Goal: Transaction & Acquisition: Subscribe to service/newsletter

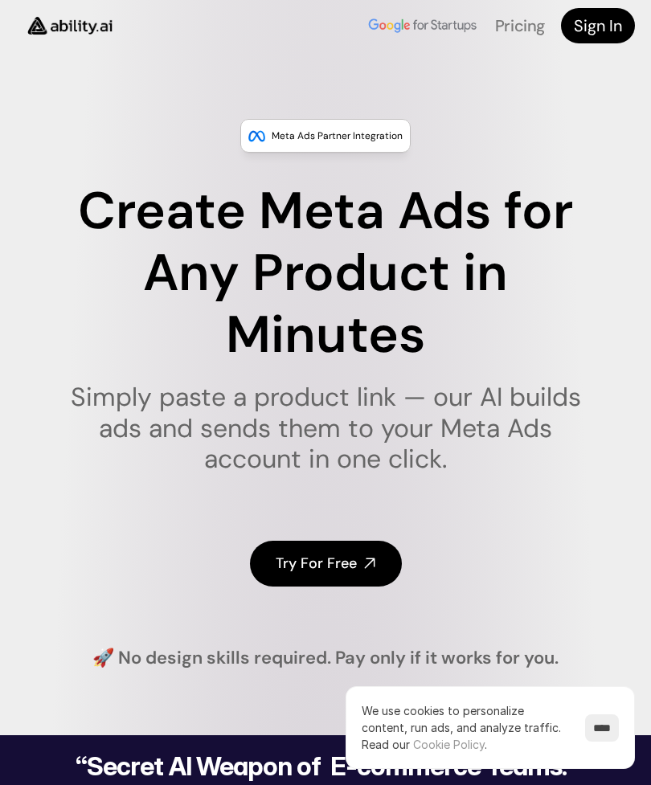
click at [341, 553] on h4 "Try For Free" at bounding box center [315, 563] width 81 height 20
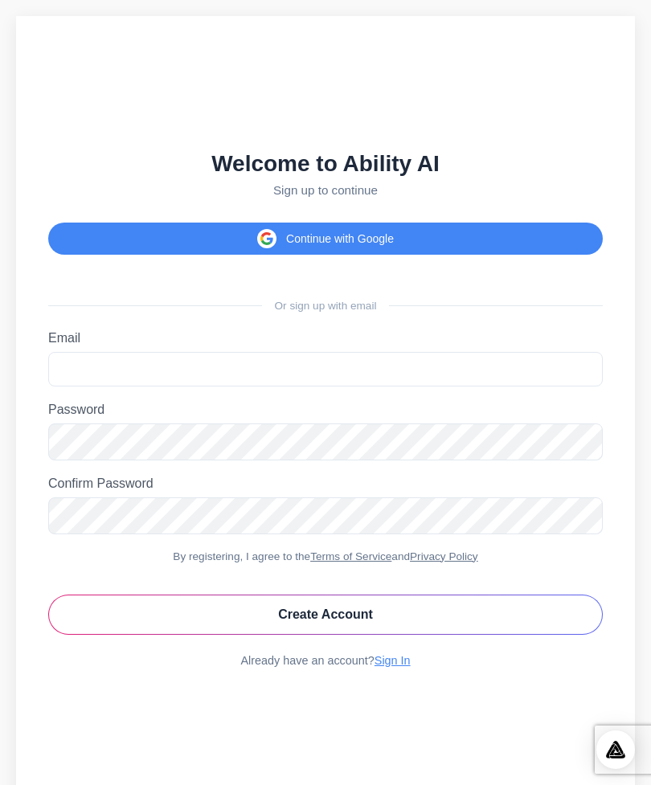
click at [380, 255] on button "Continue with Google" at bounding box center [325, 238] width 554 height 32
click at [475, 635] on button "Create Account" at bounding box center [325, 614] width 554 height 40
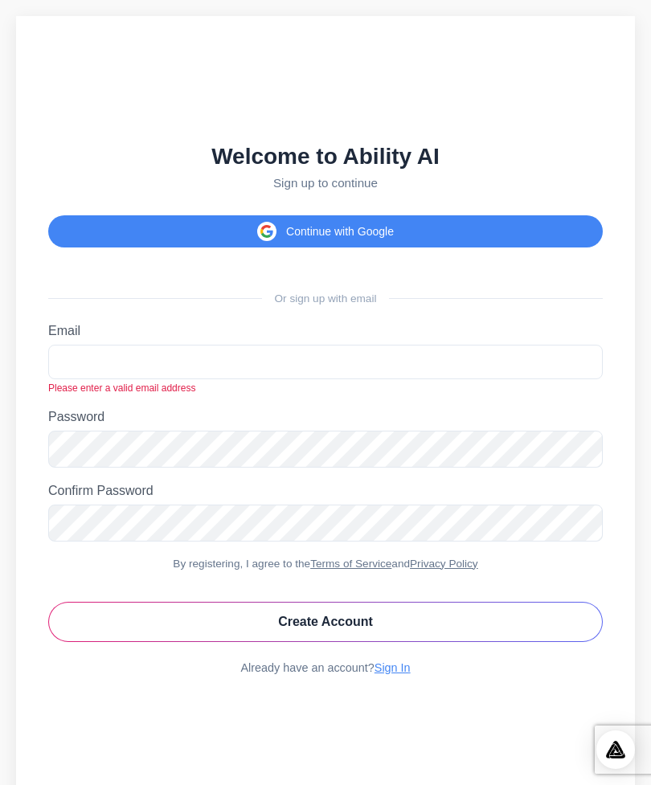
click at [506, 642] on button "Create Account" at bounding box center [325, 622] width 554 height 40
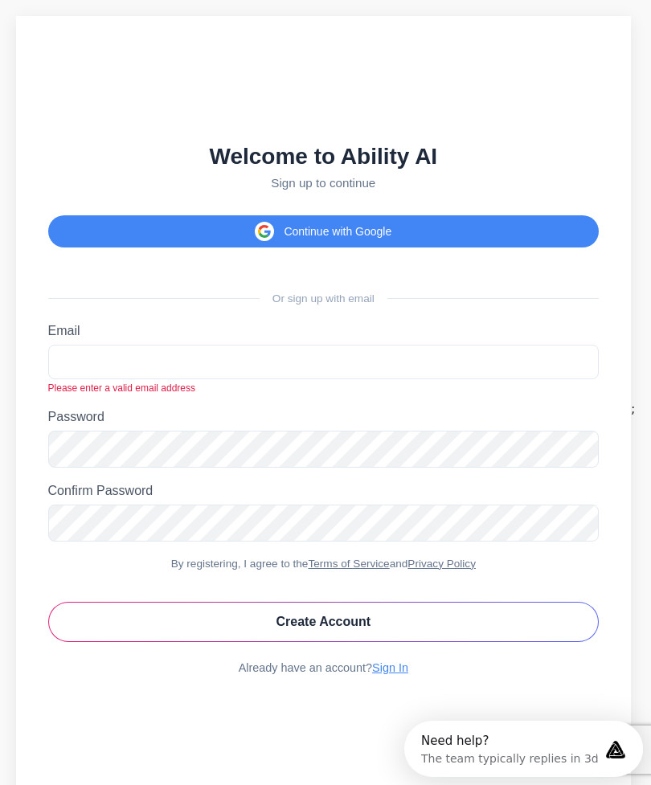
click at [408, 674] on link "Sign In" at bounding box center [390, 667] width 36 height 13
